Goal: Task Accomplishment & Management: Use online tool/utility

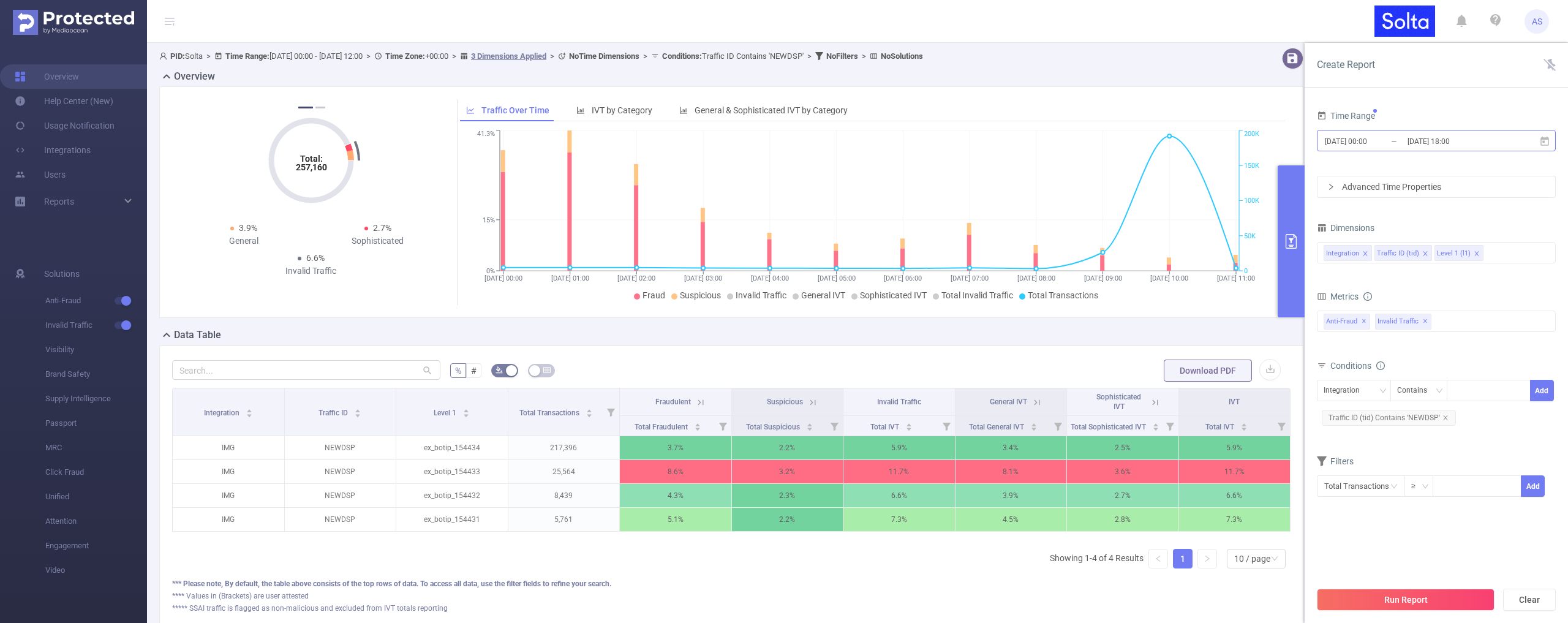
click at [1419, 147] on input "[DATE] 18:00" at bounding box center [1456, 141] width 99 height 17
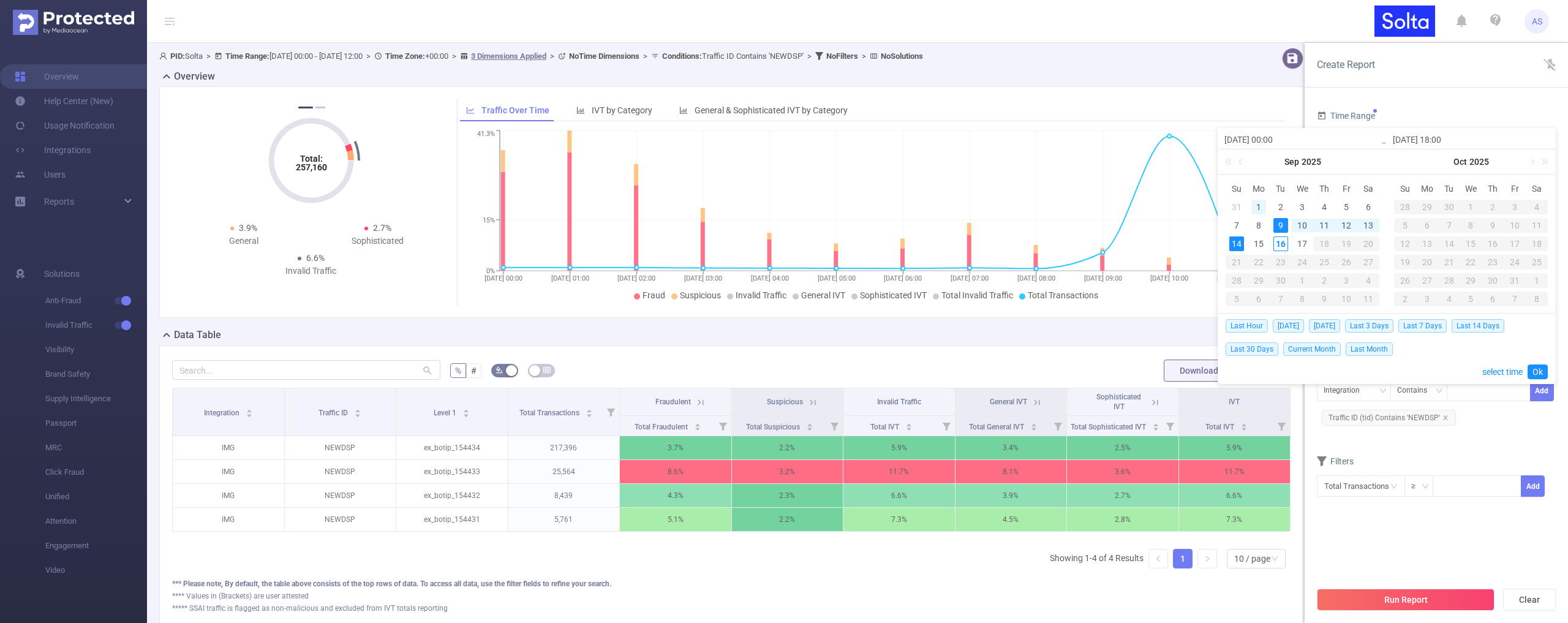
click at [1258, 206] on div "1" at bounding box center [1259, 207] width 15 height 15
click at [1302, 242] on div "17" at bounding box center [1302, 244] width 15 height 15
type input "[DATE] 00:00"
type input "[DATE] 06:00"
type input "[DATE] 00:00"
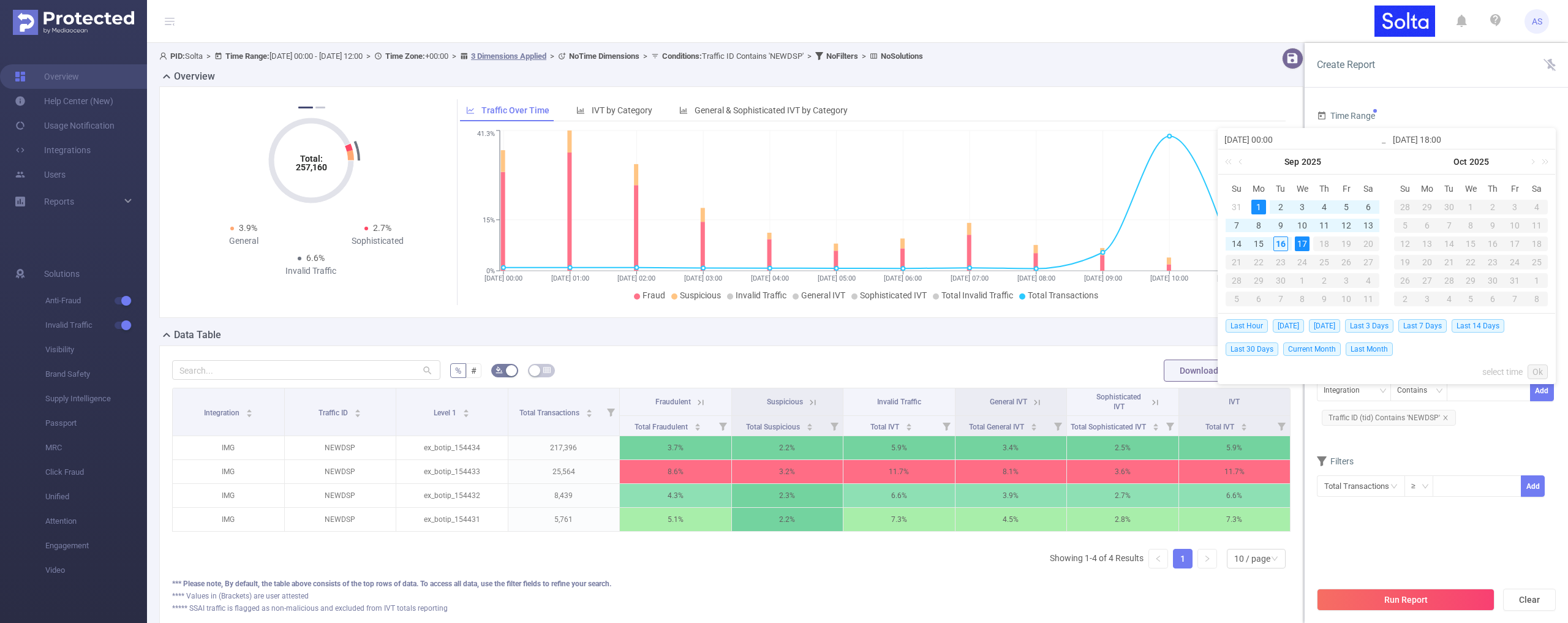
type input "[DATE] 06:00"
click at [1542, 370] on link "Ok" at bounding box center [1537, 372] width 20 height 15
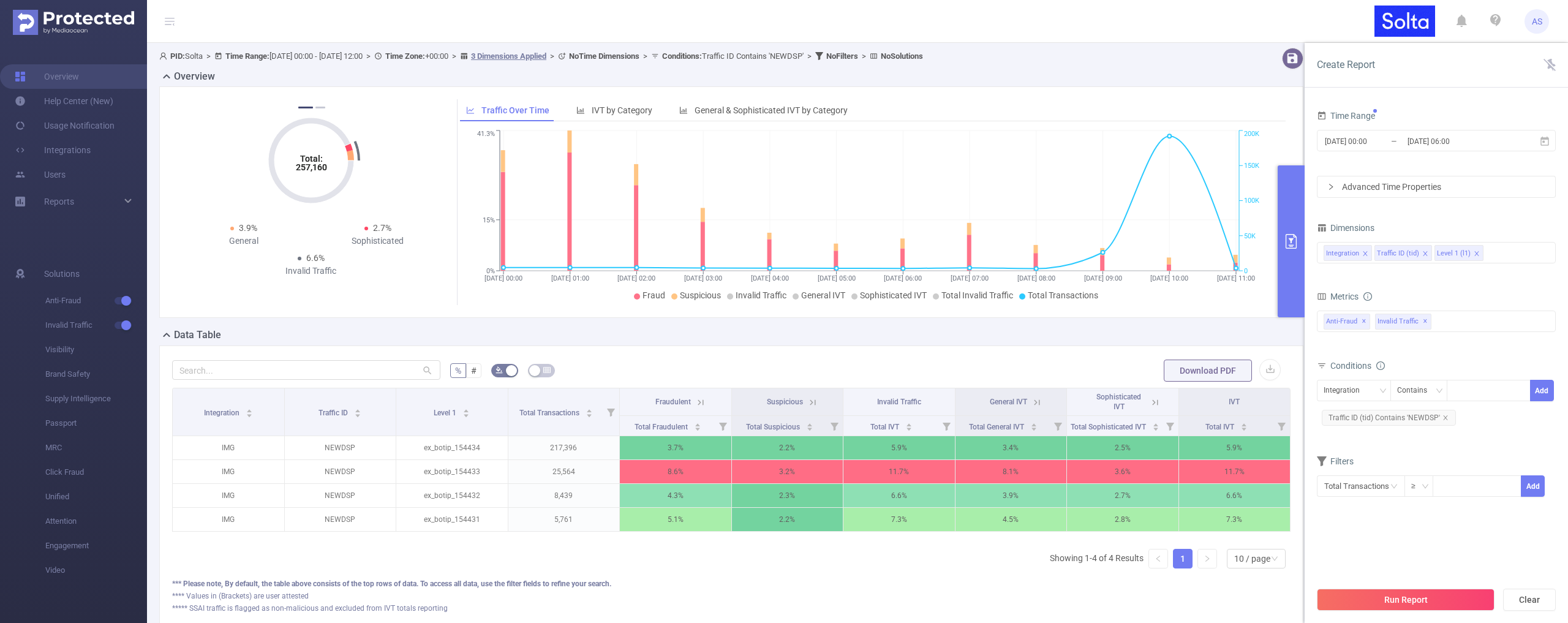
click at [1435, 594] on button "Run Report" at bounding box center [1405, 599] width 178 height 22
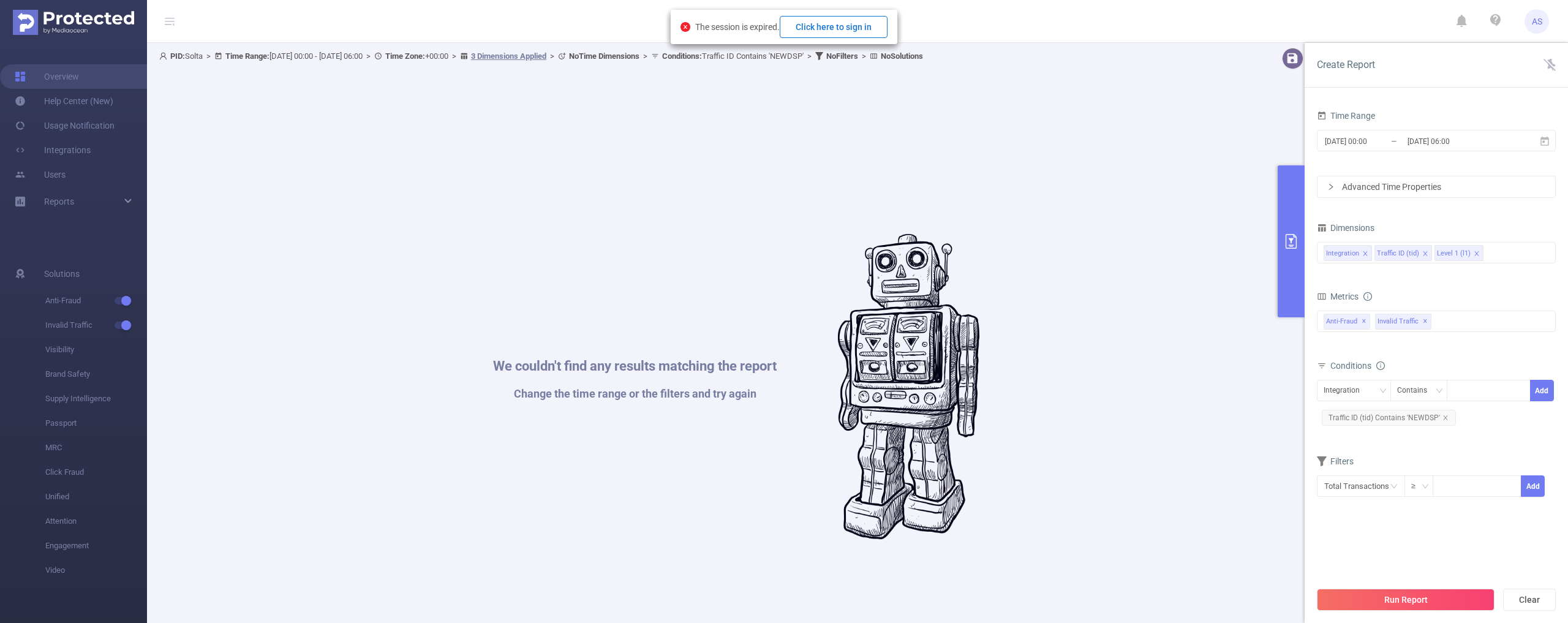
click at [853, 26] on button "Click here to sign in" at bounding box center [833, 26] width 108 height 22
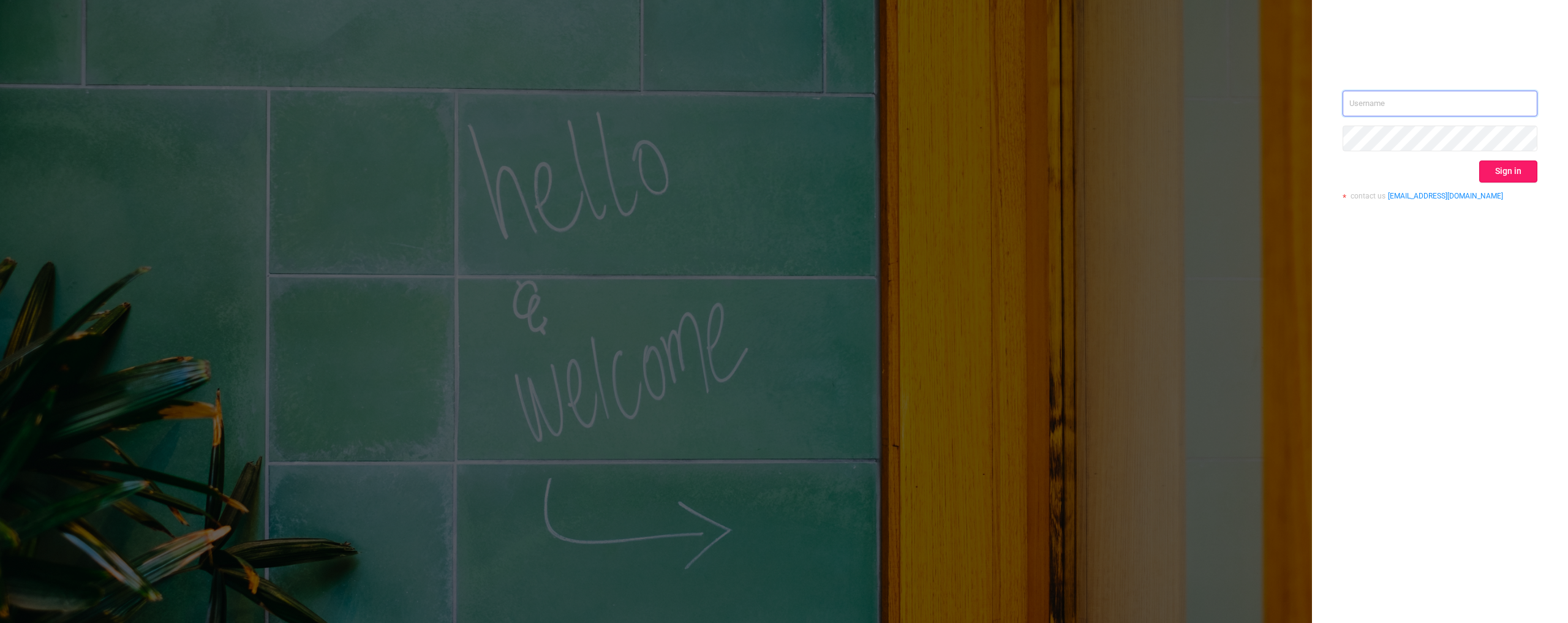
type input "alexey@solta.io"
click at [1519, 175] on button "Sign in" at bounding box center [1508, 171] width 58 height 22
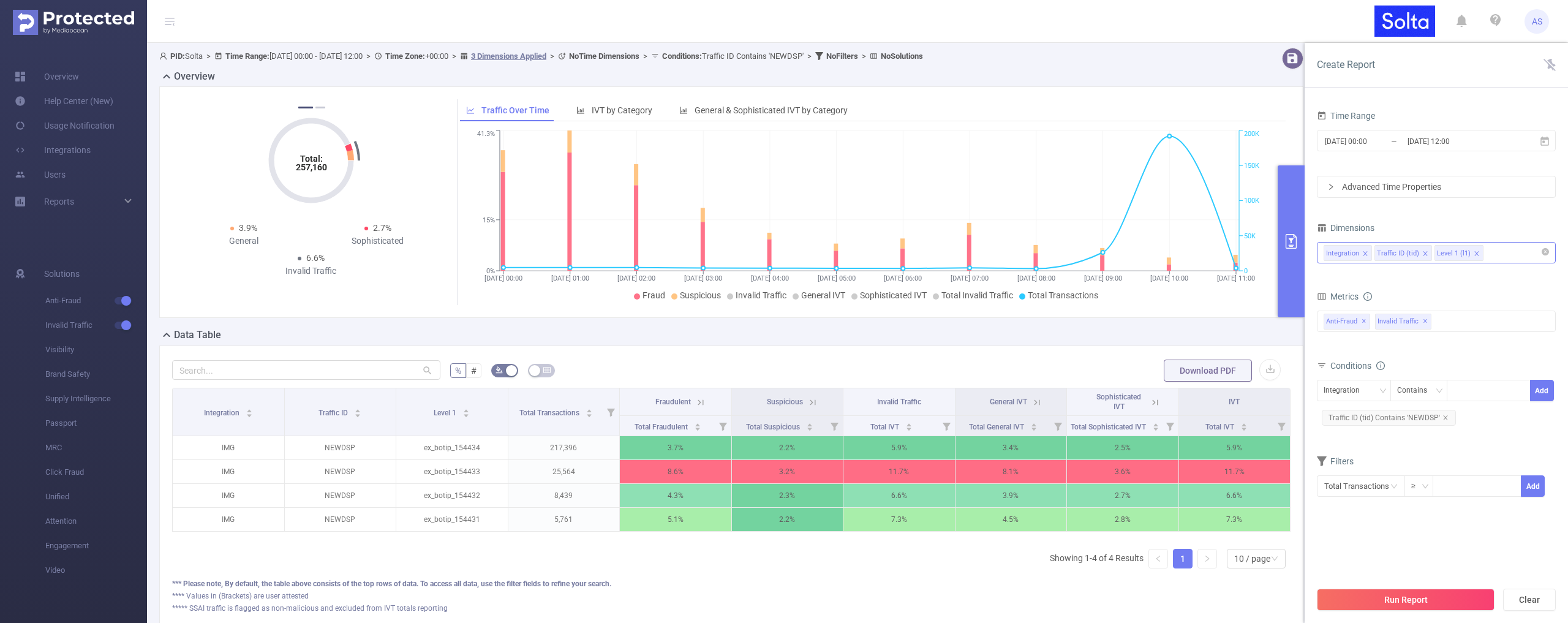
click at [1496, 254] on div "Integration Traffic ID (tid) Level 1 (l1)" at bounding box center [1436, 252] width 226 height 20
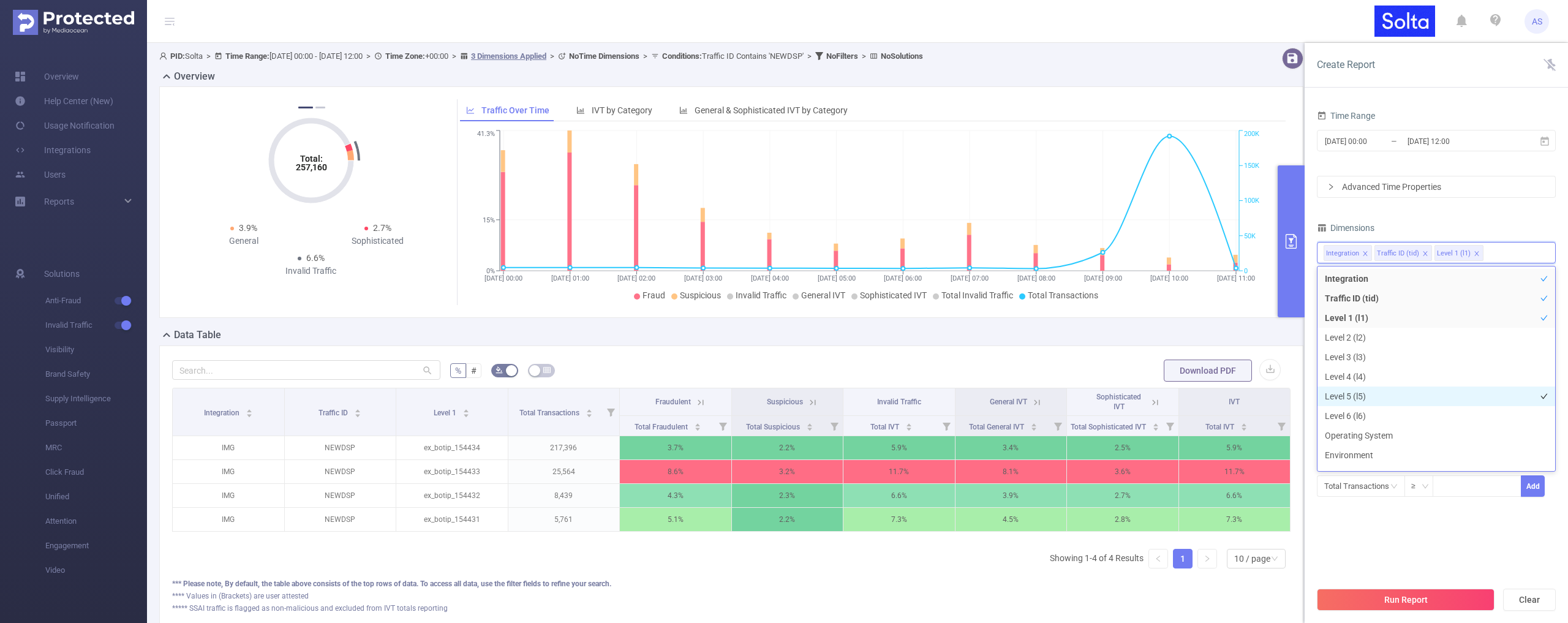
click at [1345, 398] on li "Level 5 (l5)" at bounding box center [1436, 397] width 238 height 20
click at [1494, 222] on div "Dimensions" at bounding box center [1436, 229] width 239 height 20
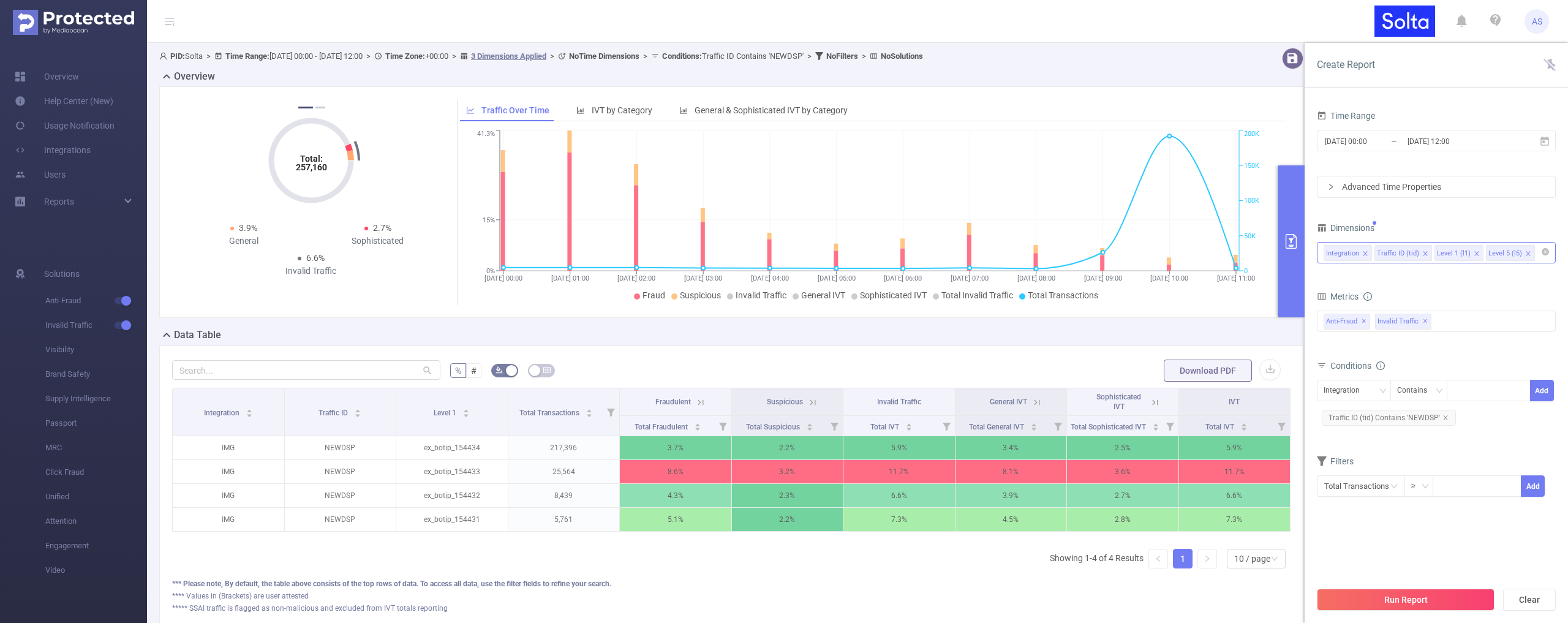
click at [1474, 253] on icon "icon: close" at bounding box center [1476, 254] width 6 height 6
click at [1393, 603] on button "Run Report" at bounding box center [1405, 599] width 178 height 22
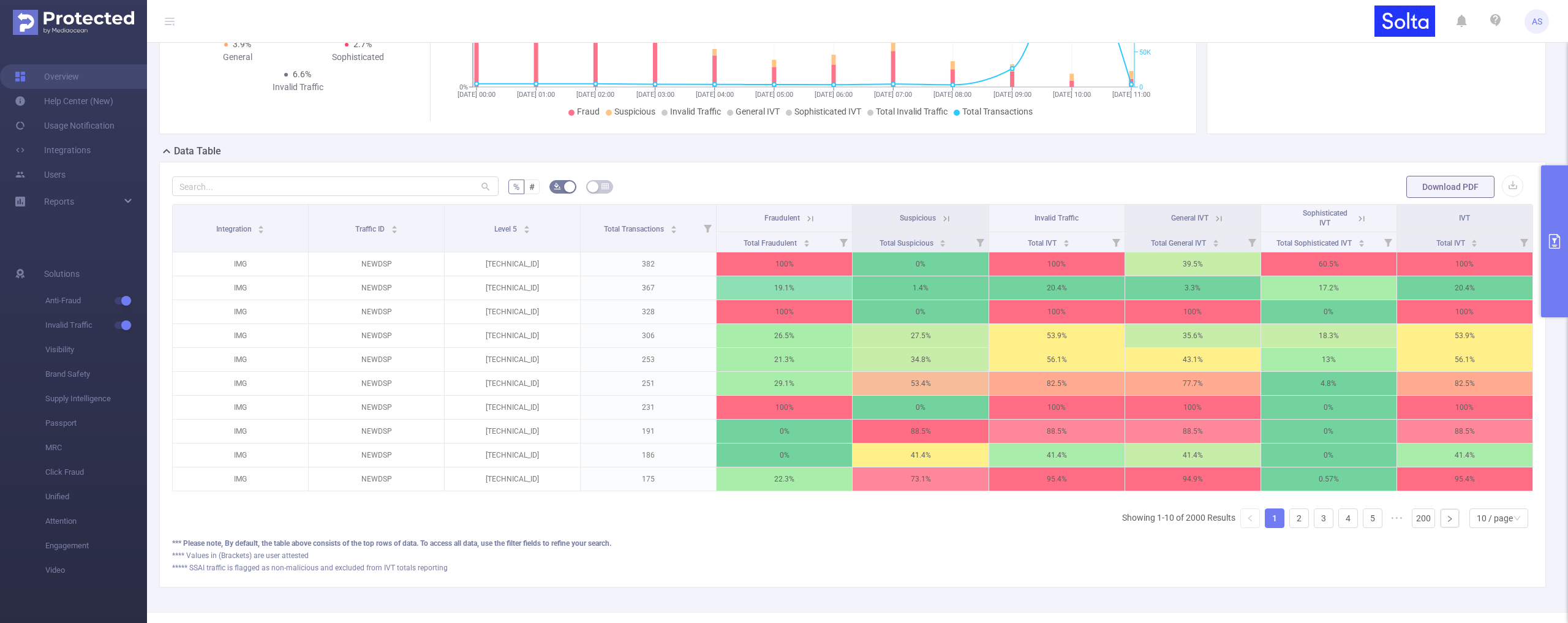
scroll to position [111, 0]
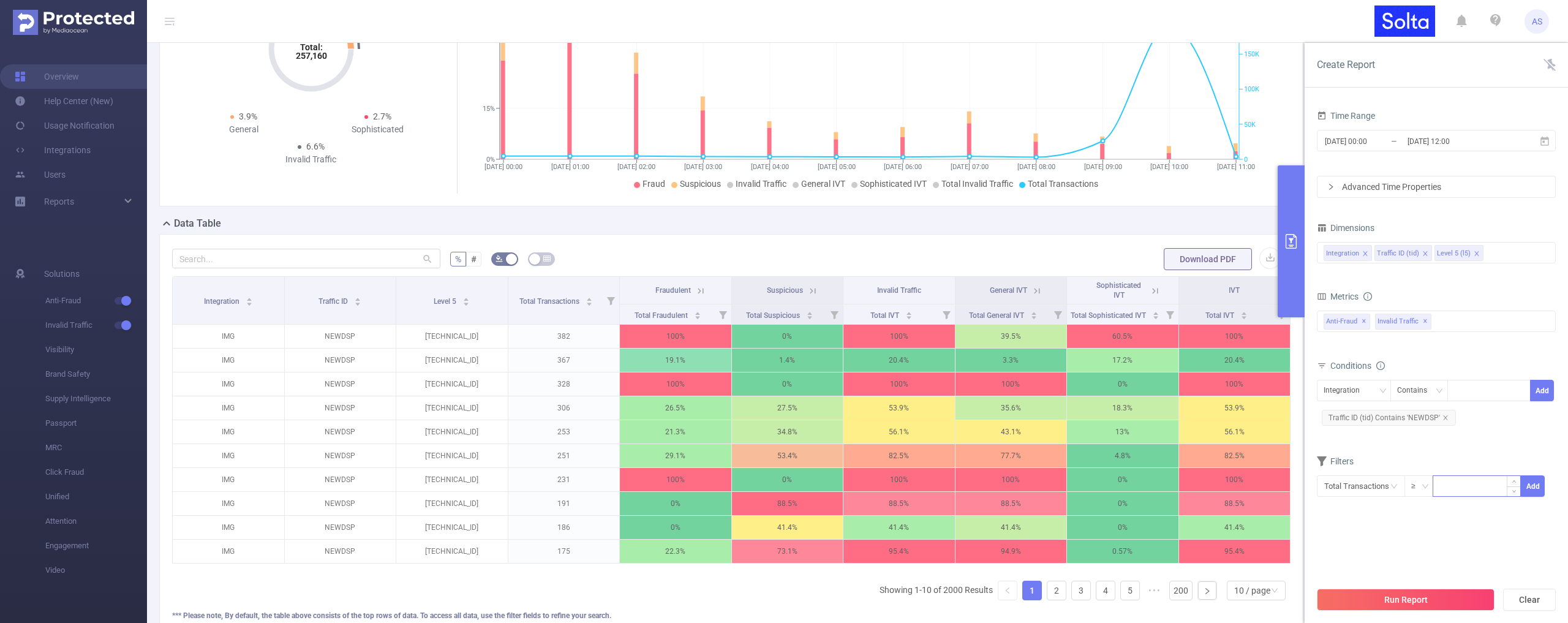
click at [1449, 486] on input at bounding box center [1477, 485] width 87 height 18
type input "30"
click at [1530, 482] on button "Add" at bounding box center [1533, 486] width 24 height 21
click at [1383, 487] on input "text" at bounding box center [1360, 486] width 88 height 21
click at [1358, 553] on li "Invalid Traffic" at bounding box center [1360, 551] width 88 height 20
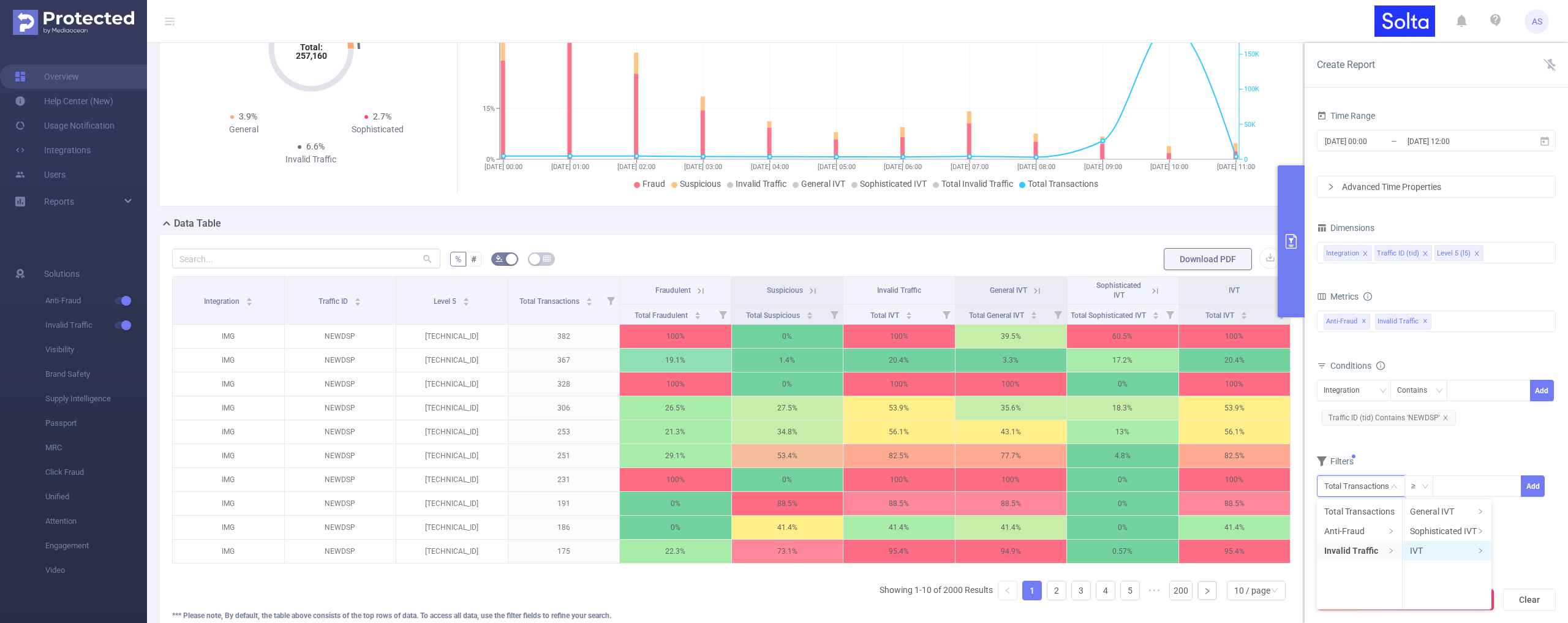
click at [1421, 546] on li "IVT" at bounding box center [1447, 551] width 89 height 20
click at [1517, 512] on li "Total IVT" at bounding box center [1526, 512] width 68 height 20
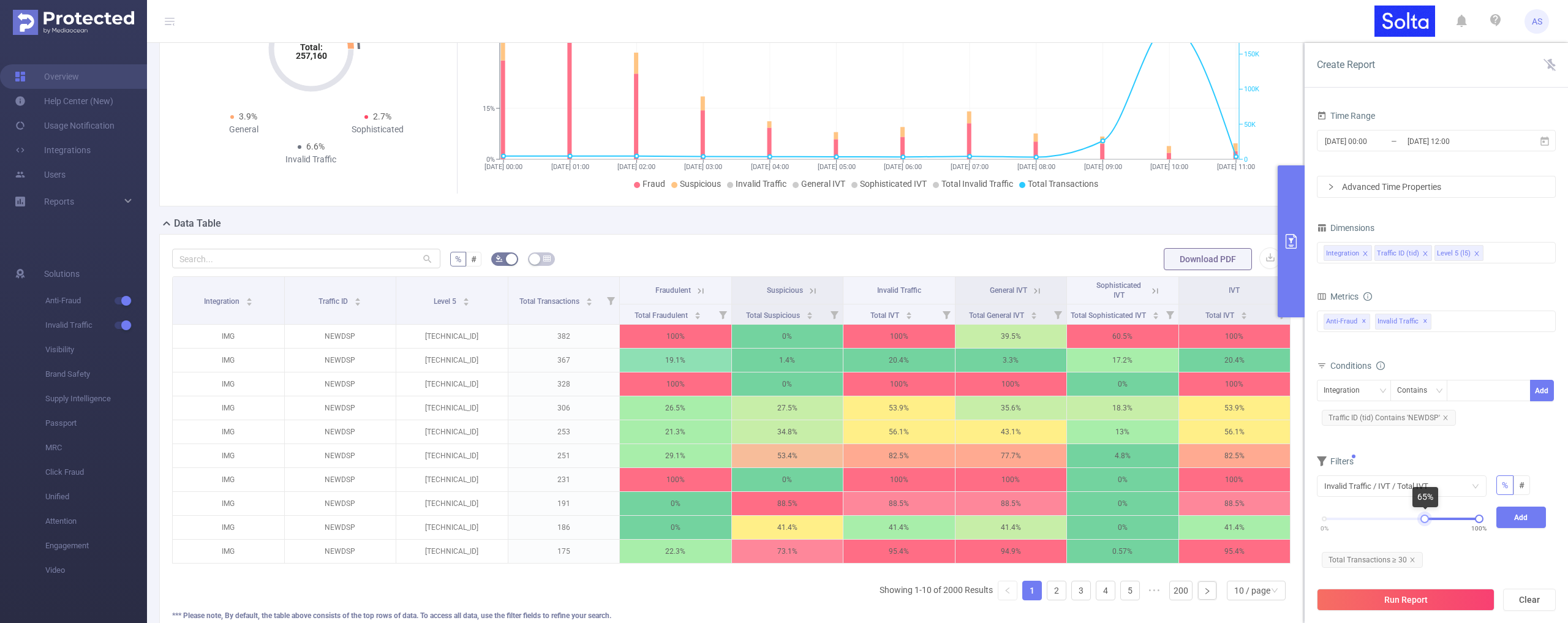
drag, startPoint x: 1325, startPoint y: 518, endPoint x: 1425, endPoint y: 521, distance: 100.0
click at [1425, 521] on div at bounding box center [1424, 518] width 8 height 8
click at [1518, 515] on button "Add" at bounding box center [1521, 517] width 50 height 21
click at [1415, 598] on button "Run Report" at bounding box center [1405, 599] width 178 height 22
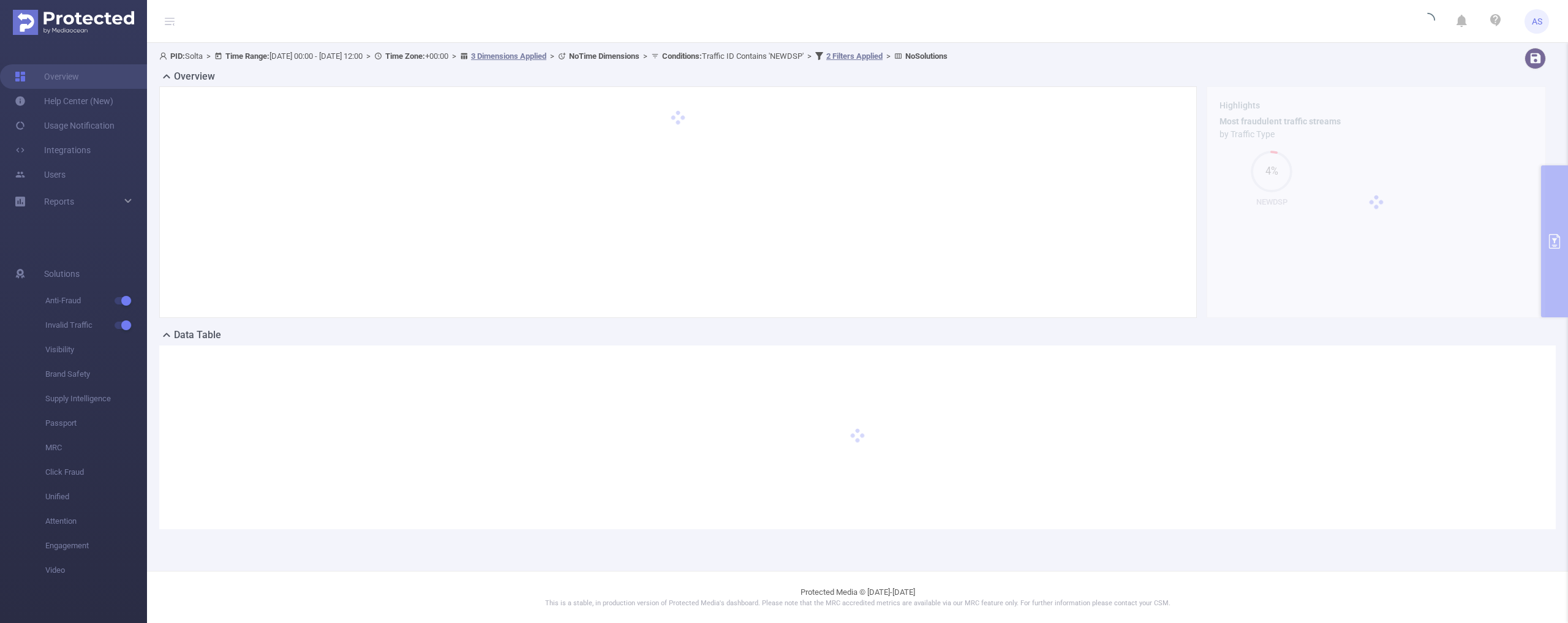
scroll to position [0, 0]
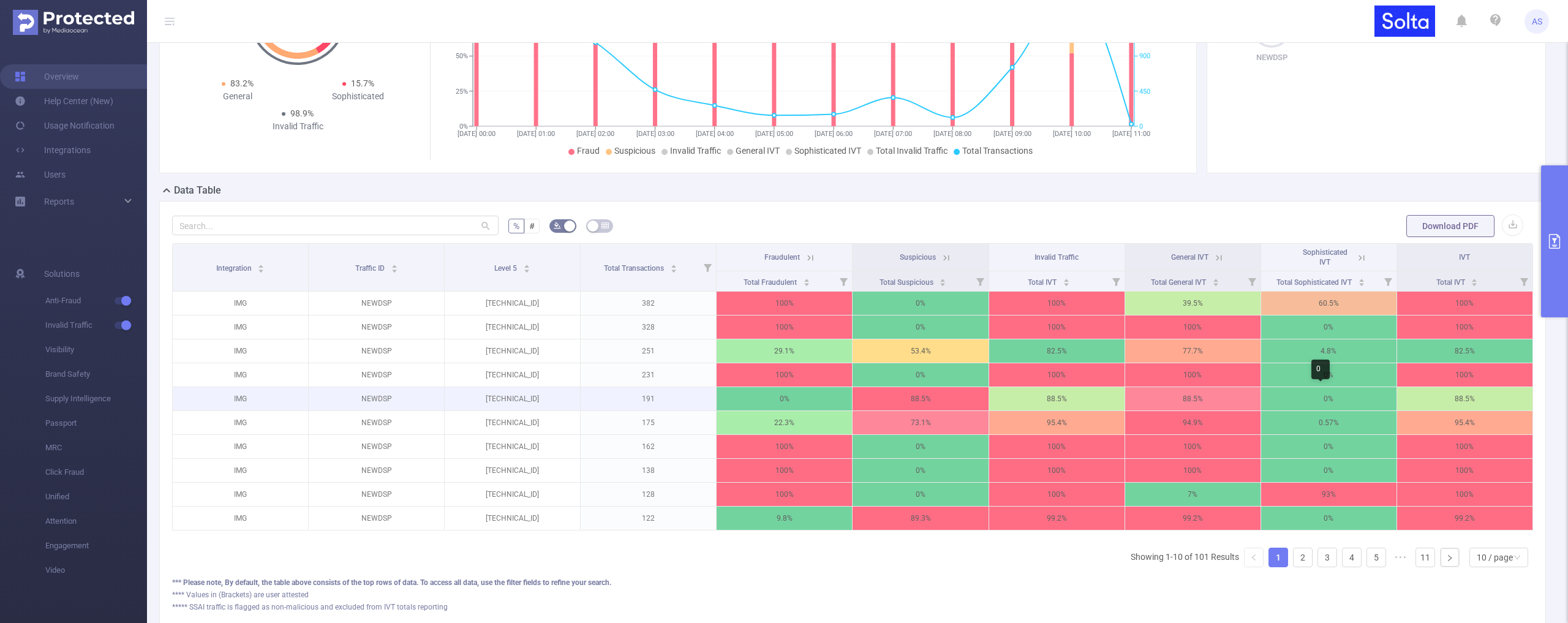
scroll to position [28, 0]
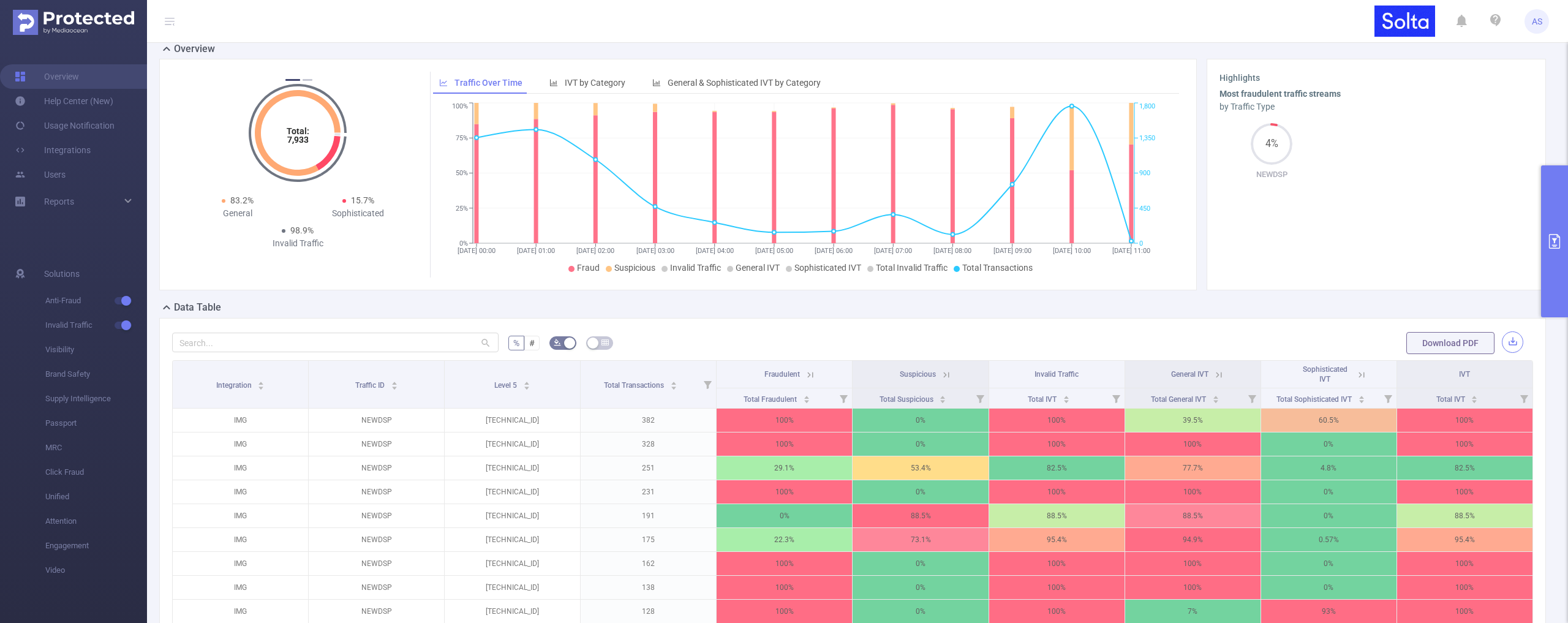
click at [1503, 341] on button "button" at bounding box center [1512, 342] width 21 height 21
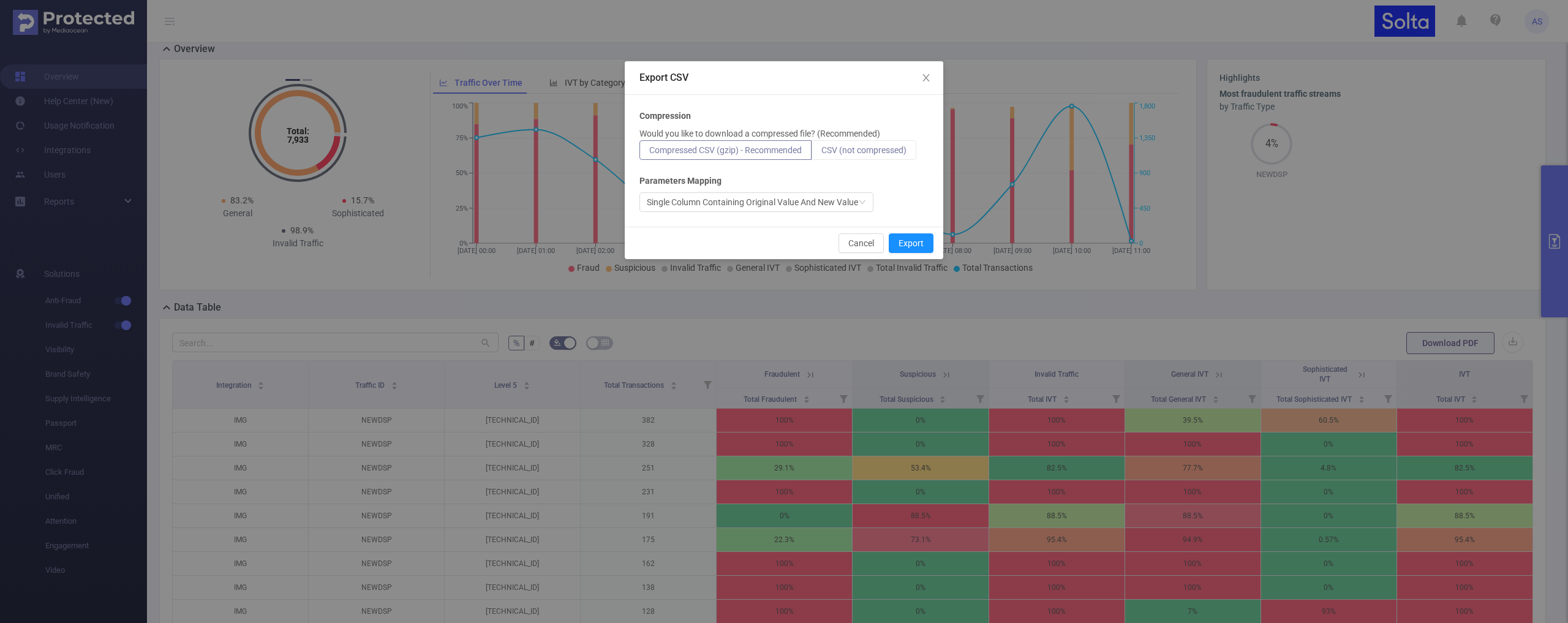
click at [842, 150] on span "CSV (not compressed)" at bounding box center [864, 150] width 85 height 10
click at [822, 153] on input "CSV (not compressed)" at bounding box center [822, 153] width 0 height 0
click at [912, 241] on button "Export" at bounding box center [910, 243] width 44 height 20
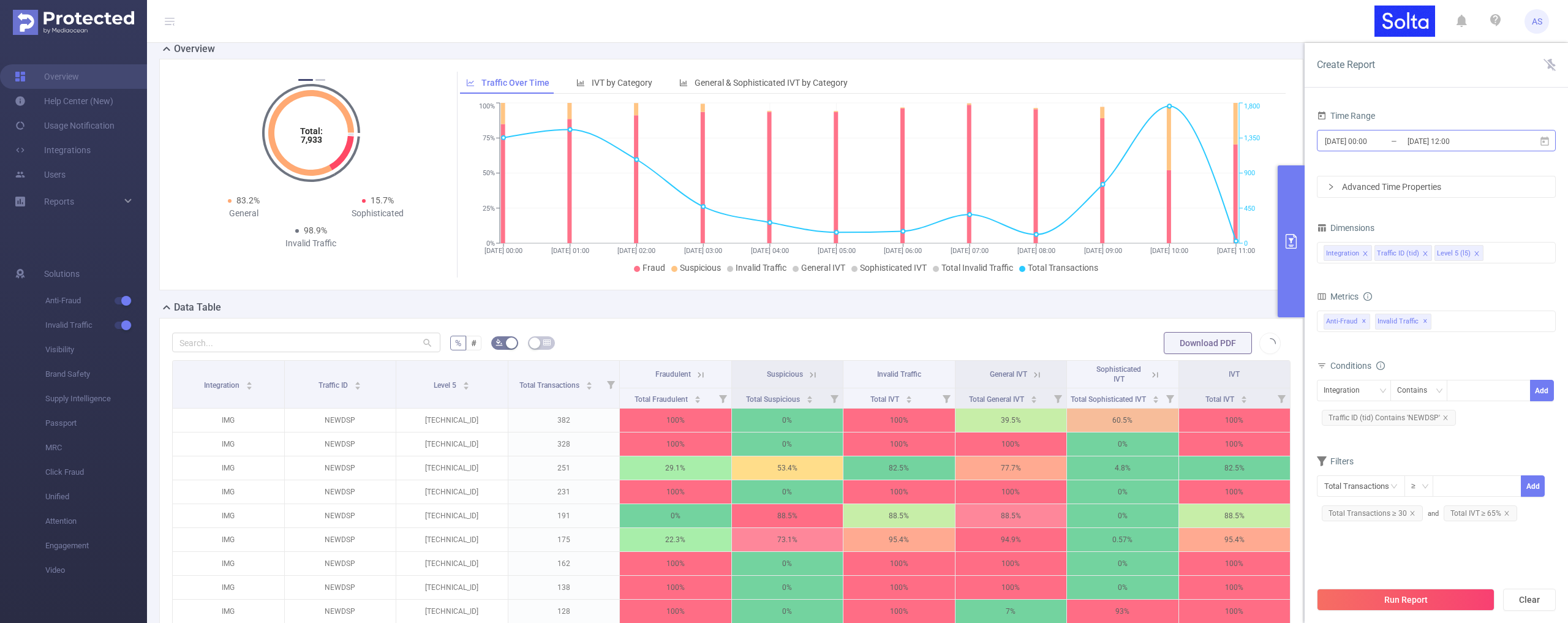
click at [1393, 140] on input "2025-09-12 00:00" at bounding box center [1373, 141] width 99 height 17
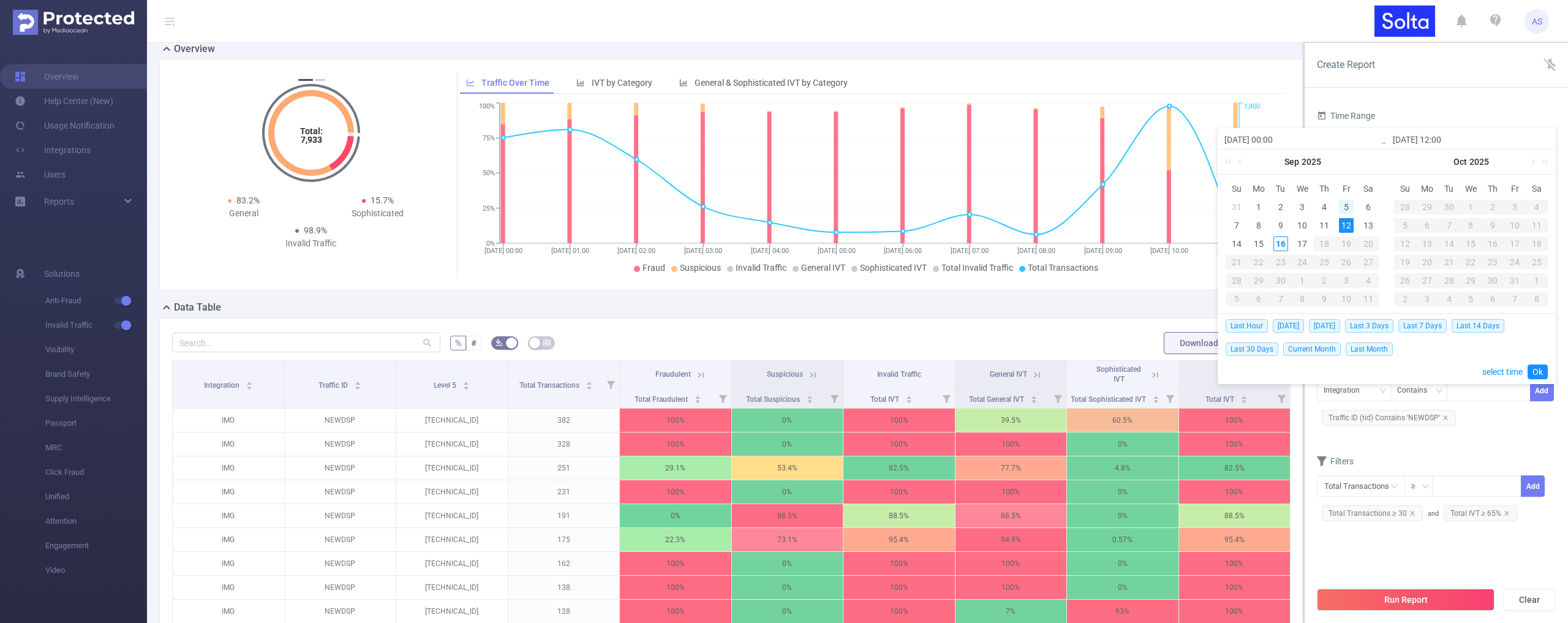
click at [1346, 206] on div "5" at bounding box center [1346, 207] width 15 height 15
click at [1300, 242] on div "17" at bounding box center [1302, 244] width 15 height 15
type input "2025-09-05 00:00"
type input "[DATE] 06:00"
type input "2025-09-05 00:00"
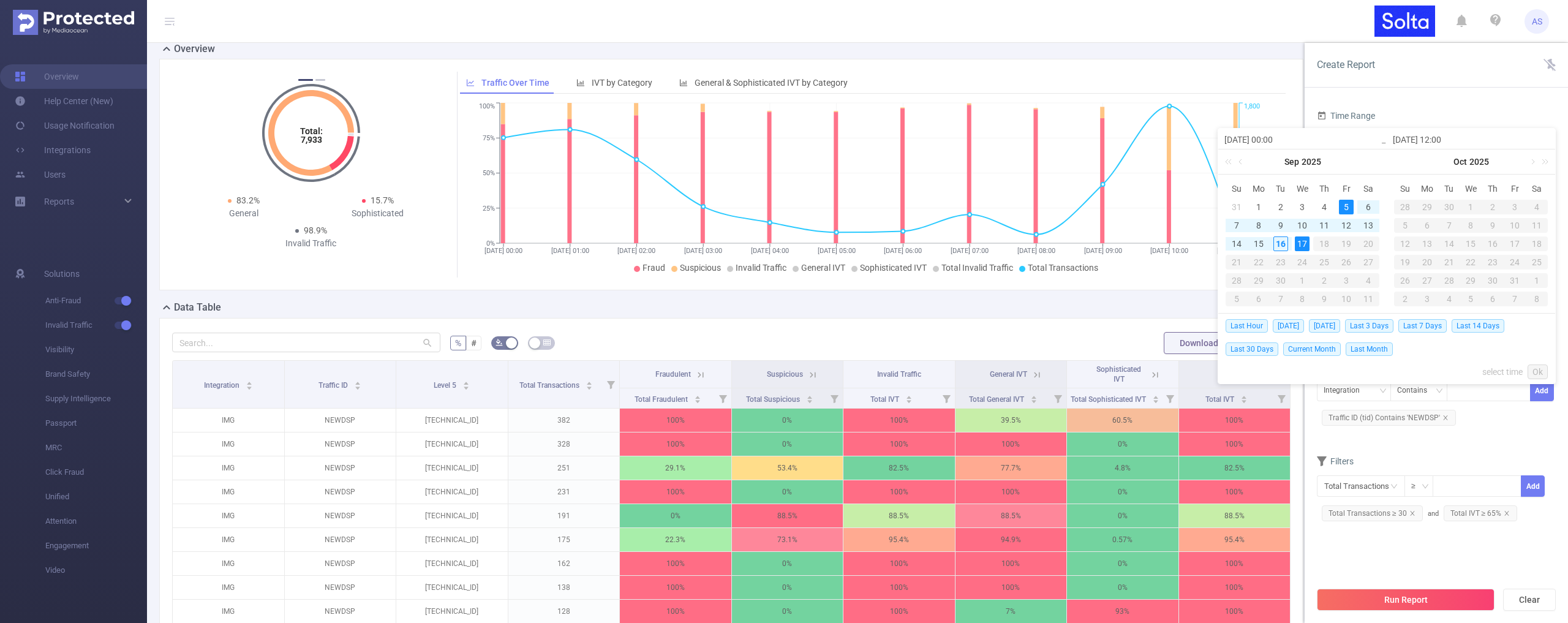
type input "[DATE] 06:00"
click at [1537, 369] on link "Ok" at bounding box center [1537, 372] width 20 height 15
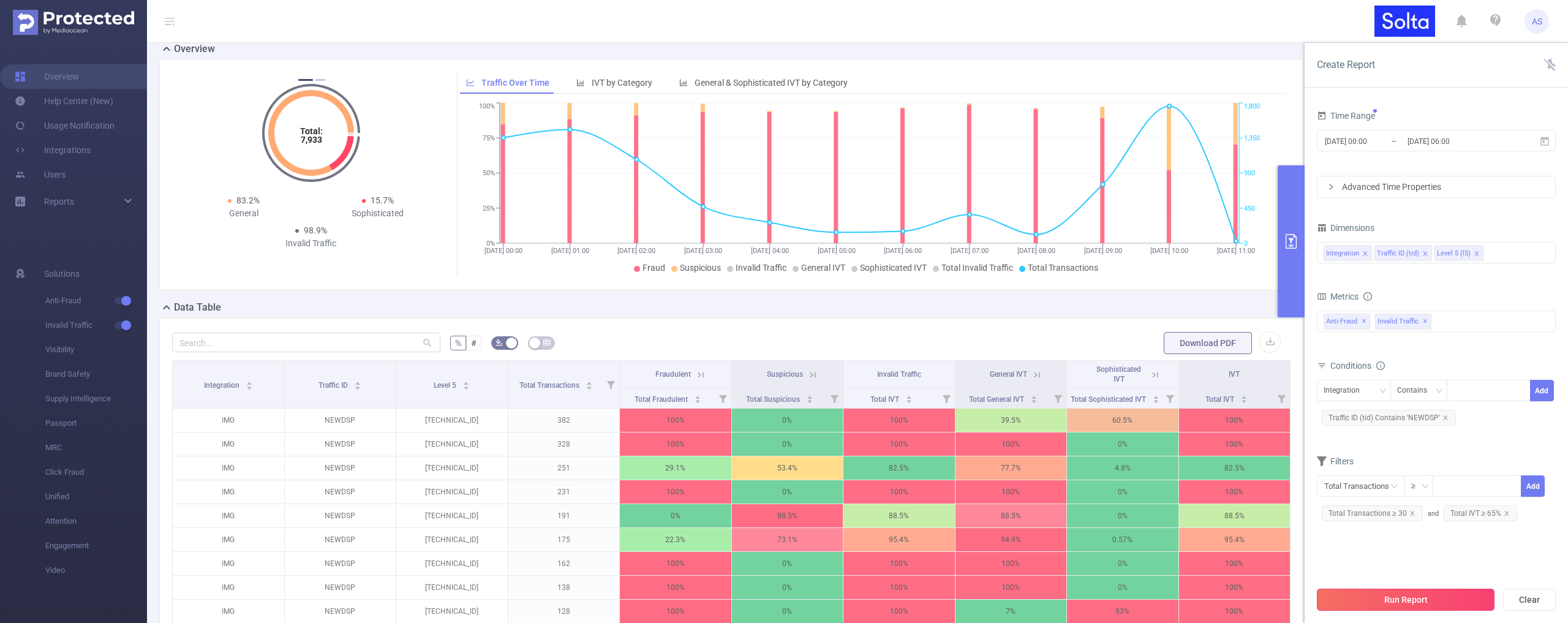
click at [1411, 603] on button "Run Report" at bounding box center [1405, 599] width 178 height 22
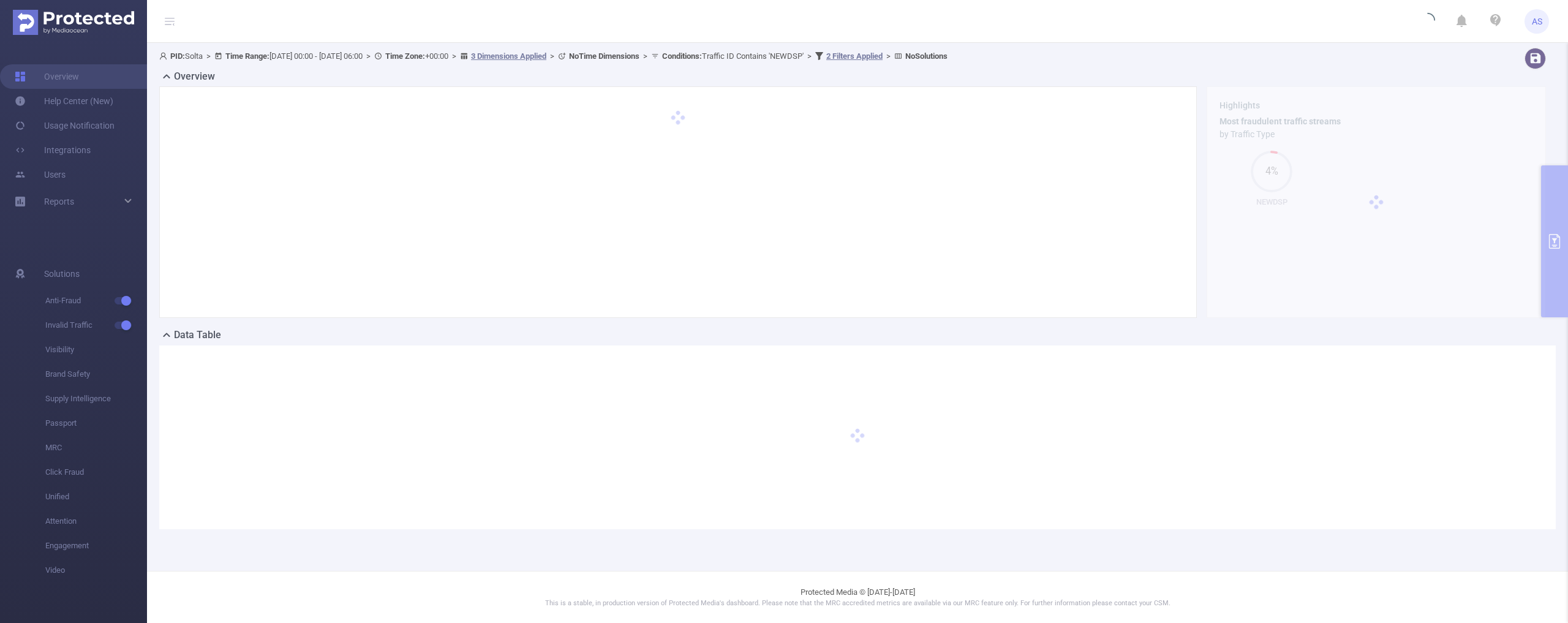
scroll to position [0, 0]
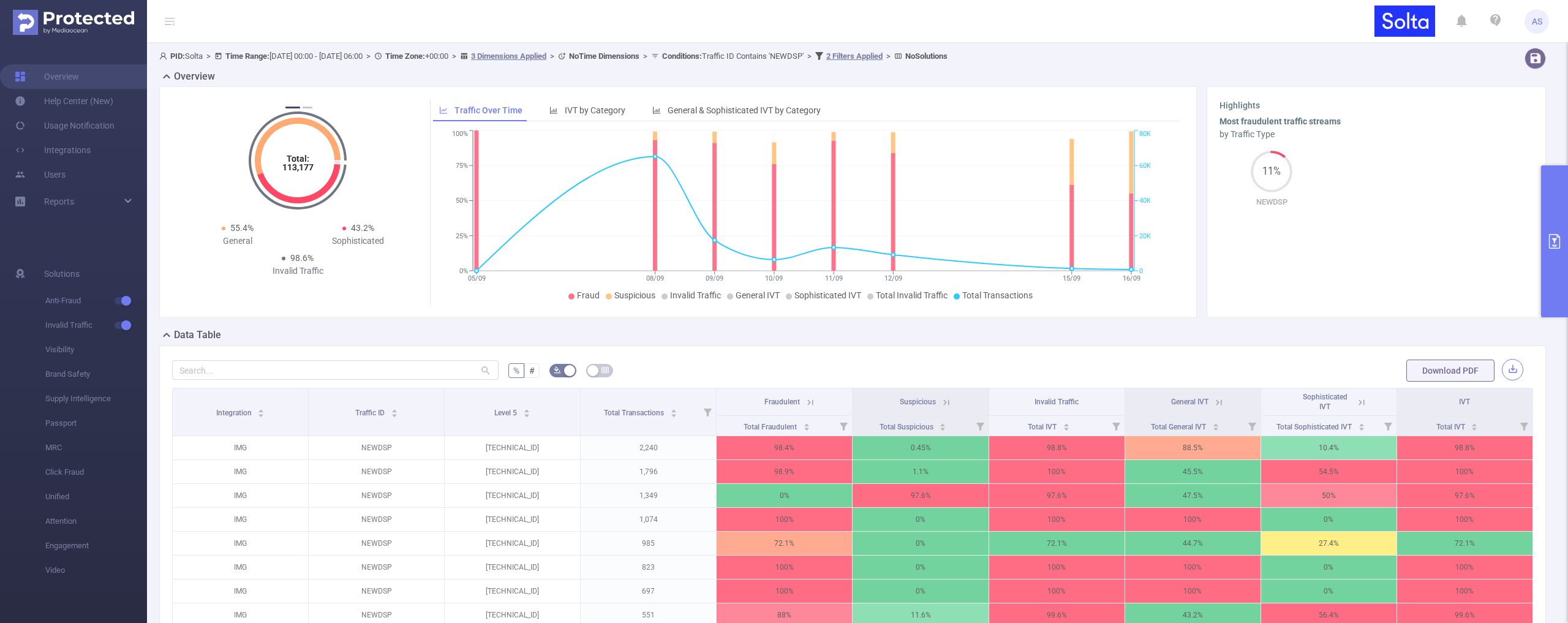
click at [1507, 368] on button "button" at bounding box center [1512, 369] width 21 height 21
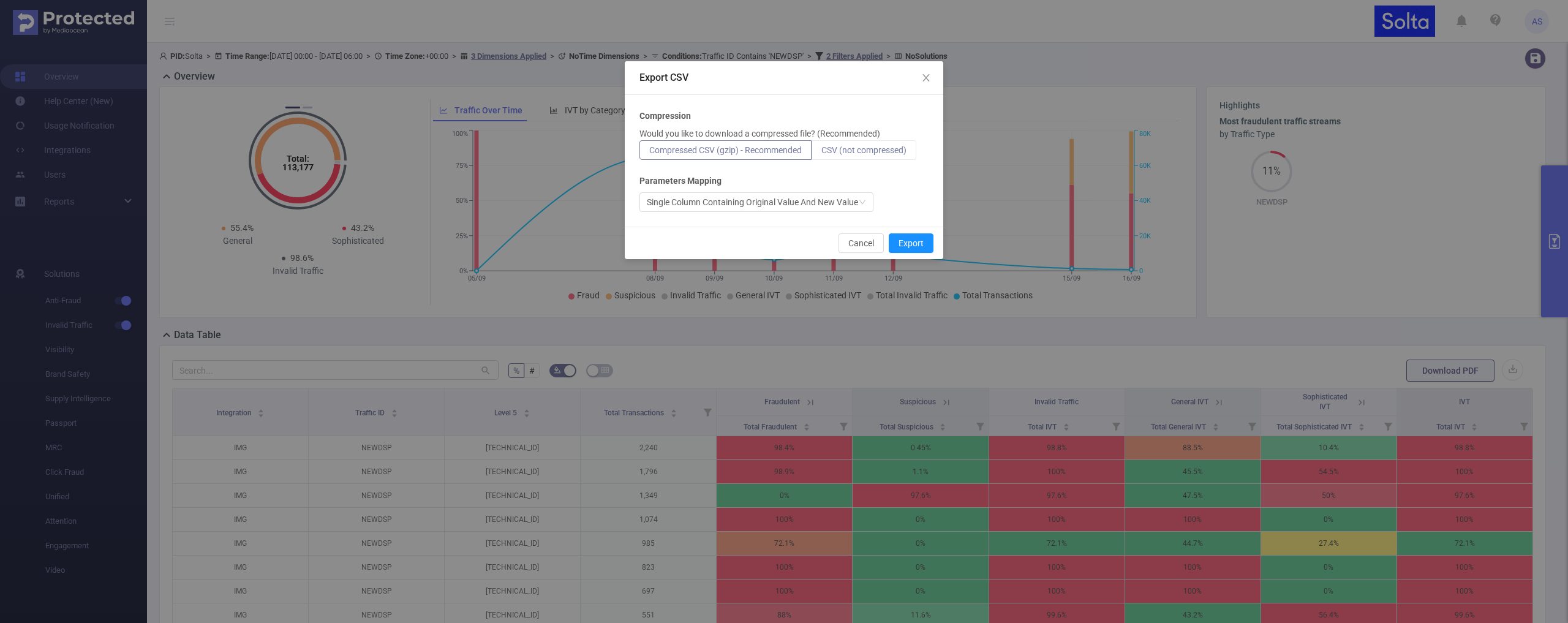
click at [869, 150] on span "CSV (not compressed)" at bounding box center [864, 150] width 85 height 10
click at [822, 153] on input "CSV (not compressed)" at bounding box center [822, 153] width 0 height 0
click at [916, 241] on button "Export" at bounding box center [910, 243] width 44 height 20
